Goal: Task Accomplishment & Management: Use online tool/utility

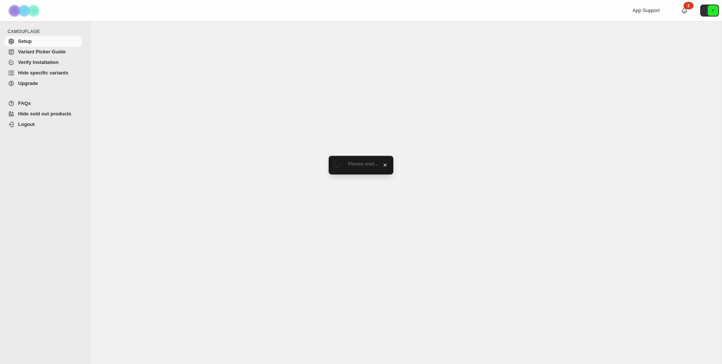
click at [42, 52] on span "Variant Picker Guide" at bounding box center [41, 52] width 47 height 6
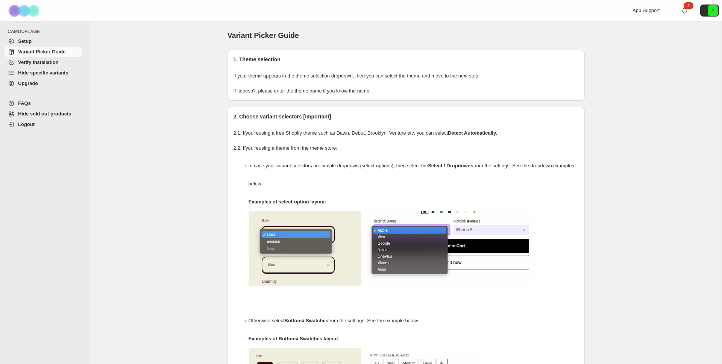
click at [52, 71] on span "Hide specific variants" at bounding box center [43, 73] width 50 height 6
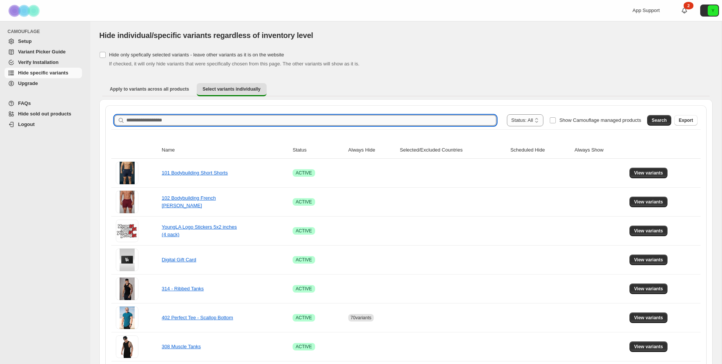
click at [339, 115] on input "Search product name" at bounding box center [311, 120] width 370 height 11
type input "***"
click at [657, 122] on span "Search" at bounding box center [659, 120] width 15 height 6
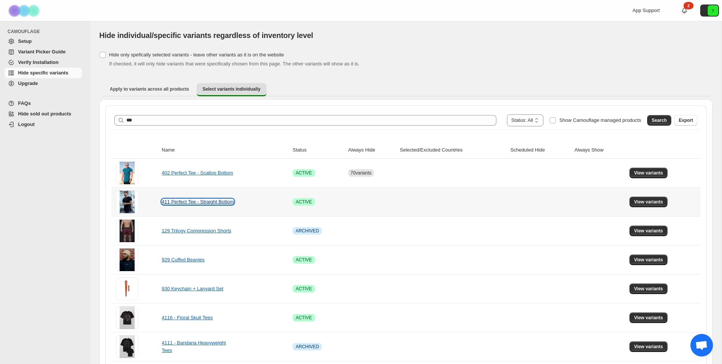
click at [192, 199] on link "411 Perfect Tee - Straight Bottom" at bounding box center [198, 202] width 72 height 6
click at [643, 204] on span "View variants" at bounding box center [648, 202] width 29 height 6
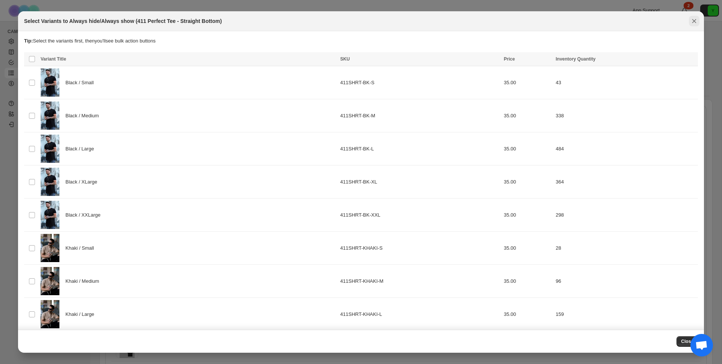
click at [698, 21] on button "Close" at bounding box center [694, 21] width 11 height 11
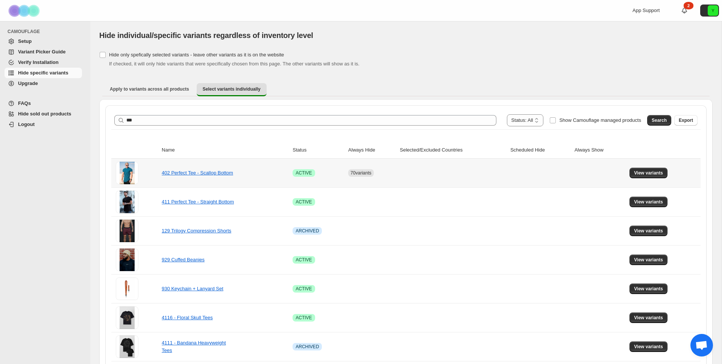
click at [207, 172] on div "402 Perfect Tee - Scallop Bottom" at bounding box center [199, 173] width 75 height 8
click at [209, 170] on link "402 Perfect Tee - Scallop Bottom" at bounding box center [197, 173] width 71 height 6
click at [638, 176] on button "View variants" at bounding box center [648, 173] width 38 height 11
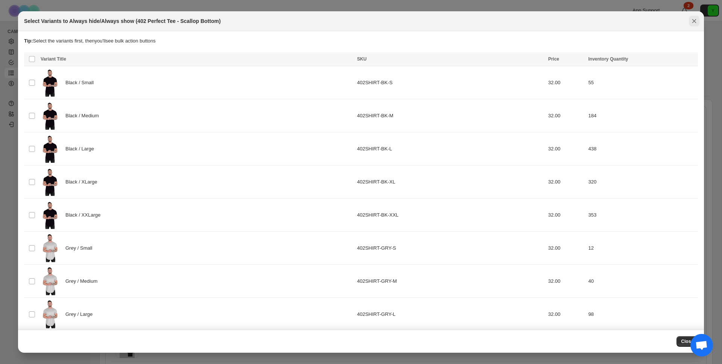
click at [691, 23] on icon "Close" at bounding box center [694, 21] width 8 height 8
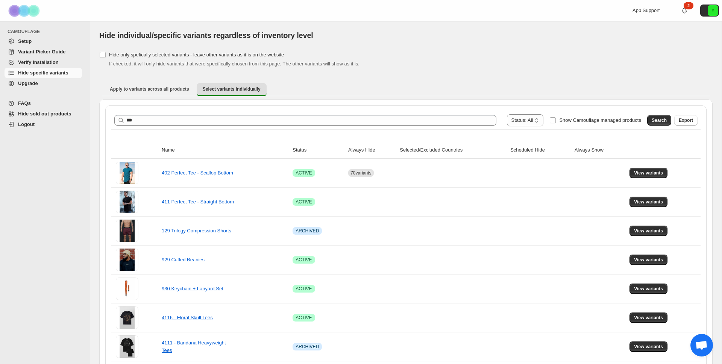
click at [313, 50] on div "Hide only spefically selected variants - leave other variants as it is on the w…" at bounding box center [405, 59] width 613 height 18
